Goal: Task Accomplishment & Management: Use online tool/utility

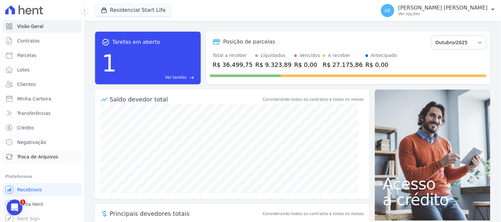
click at [30, 158] on span "Troca de Arquivos" at bounding box center [37, 157] width 41 height 7
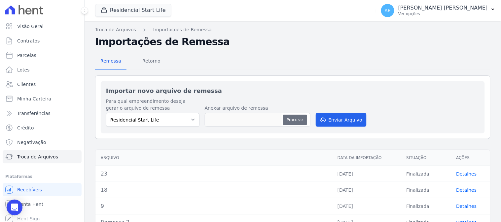
click at [288, 123] on button "Procurar" at bounding box center [295, 120] width 24 height 11
type input "27"
click at [337, 123] on button "Enviar Arquivo" at bounding box center [340, 120] width 51 height 14
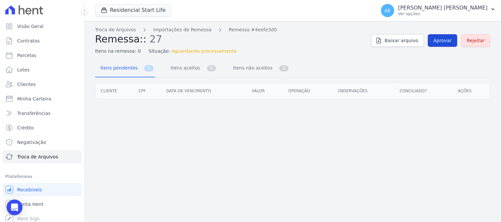
click at [446, 41] on span "Aprovar" at bounding box center [442, 40] width 18 height 7
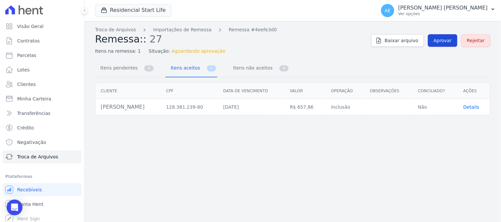
click at [443, 41] on span "Aprovar" at bounding box center [442, 40] width 18 height 7
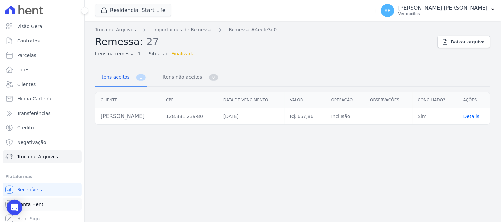
click at [38, 204] on span "Conta Hent" at bounding box center [30, 204] width 26 height 7
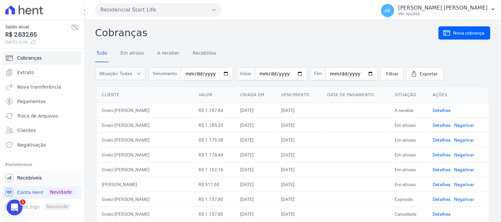
click at [39, 179] on span "Recebíveis" at bounding box center [29, 178] width 25 height 7
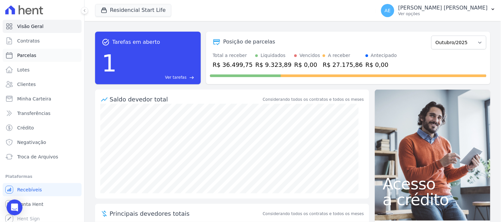
click at [34, 54] on link "Parcelas" at bounding box center [42, 55] width 79 height 13
select select
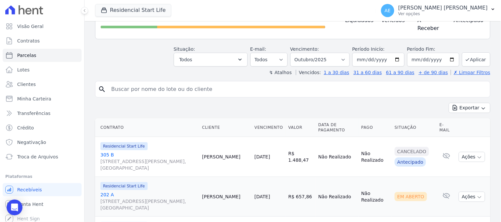
scroll to position [73, 0]
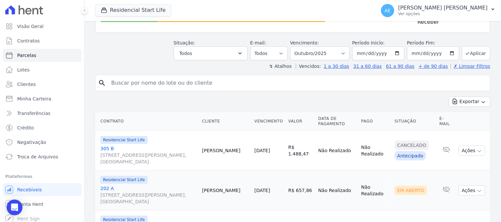
click at [102, 185] on link "202 A Avenida Emilia Petroli Sachet, 0, Desbravador" at bounding box center [148, 195] width 96 height 20
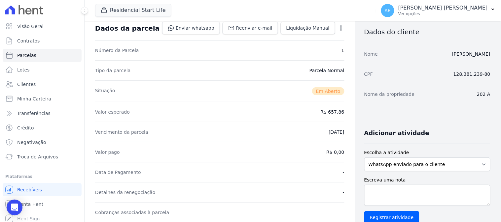
scroll to position [147, 0]
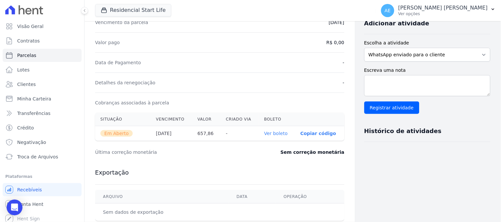
click at [275, 133] on link "Ver boleto" at bounding box center [275, 133] width 23 height 5
